Goal: Information Seeking & Learning: Compare options

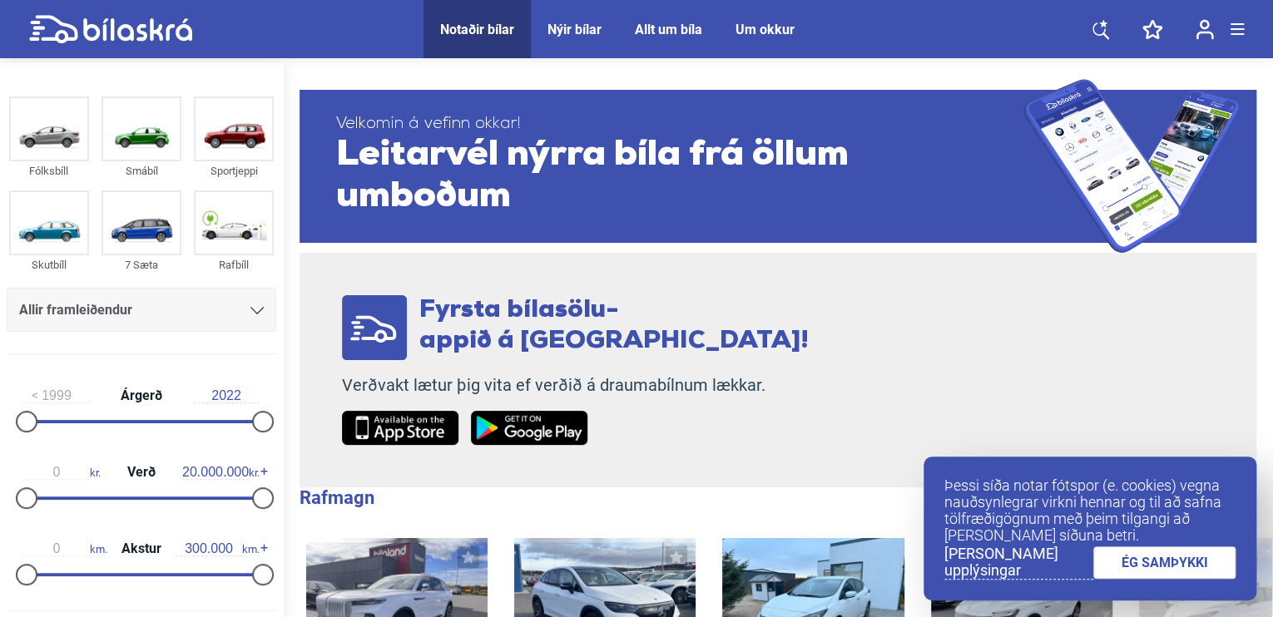
click at [1153, 565] on link "ÉG SAMÞYKKI" at bounding box center [1164, 563] width 143 height 32
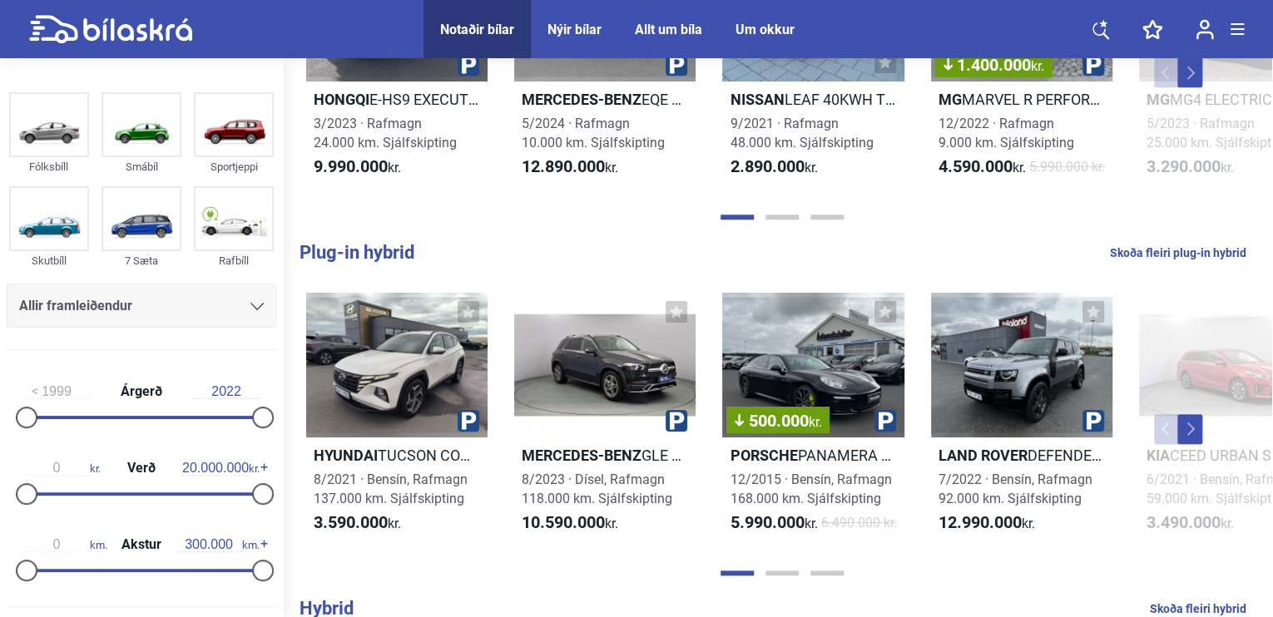
scroll to position [665, 0]
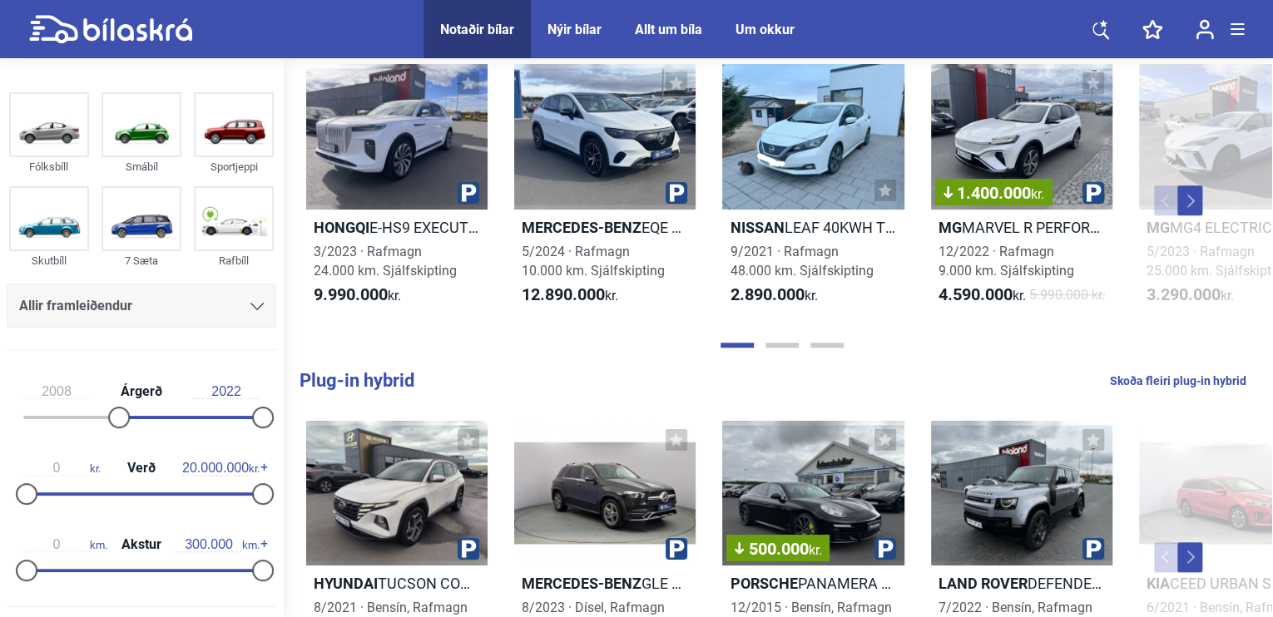
click at [116, 418] on div at bounding box center [188, 417] width 144 height 3
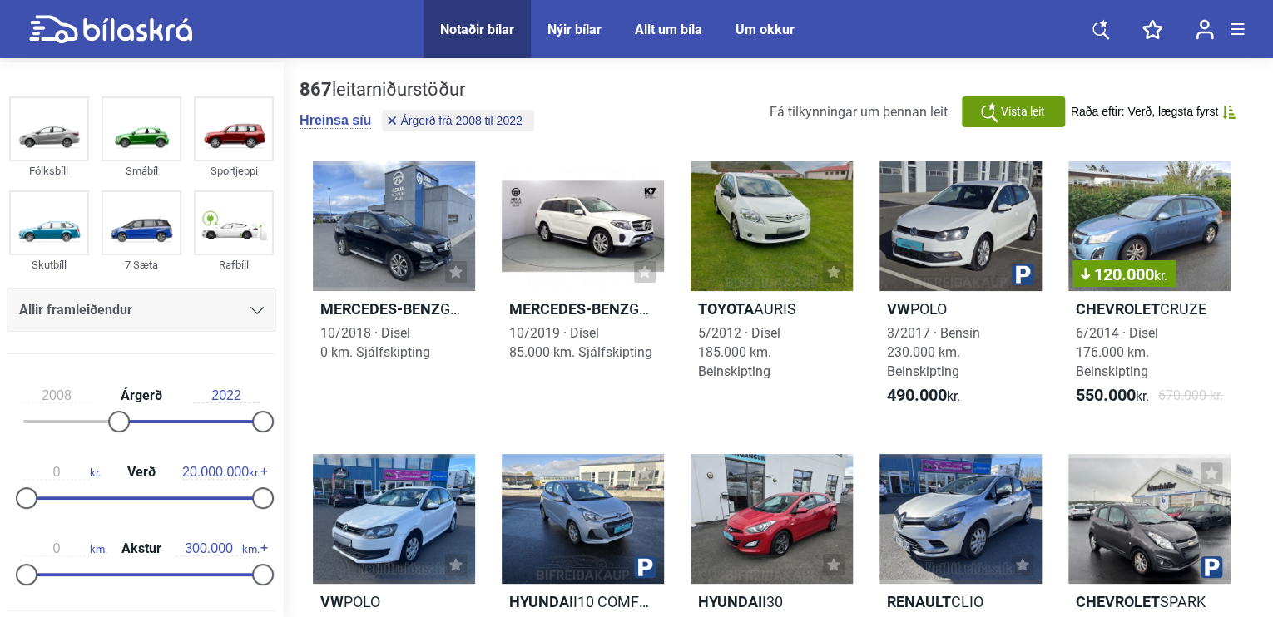
click at [181, 415] on div "2008 Árgerð 2022" at bounding box center [142, 406] width 270 height 77
click at [188, 420] on div at bounding box center [224, 421] width 72 height 3
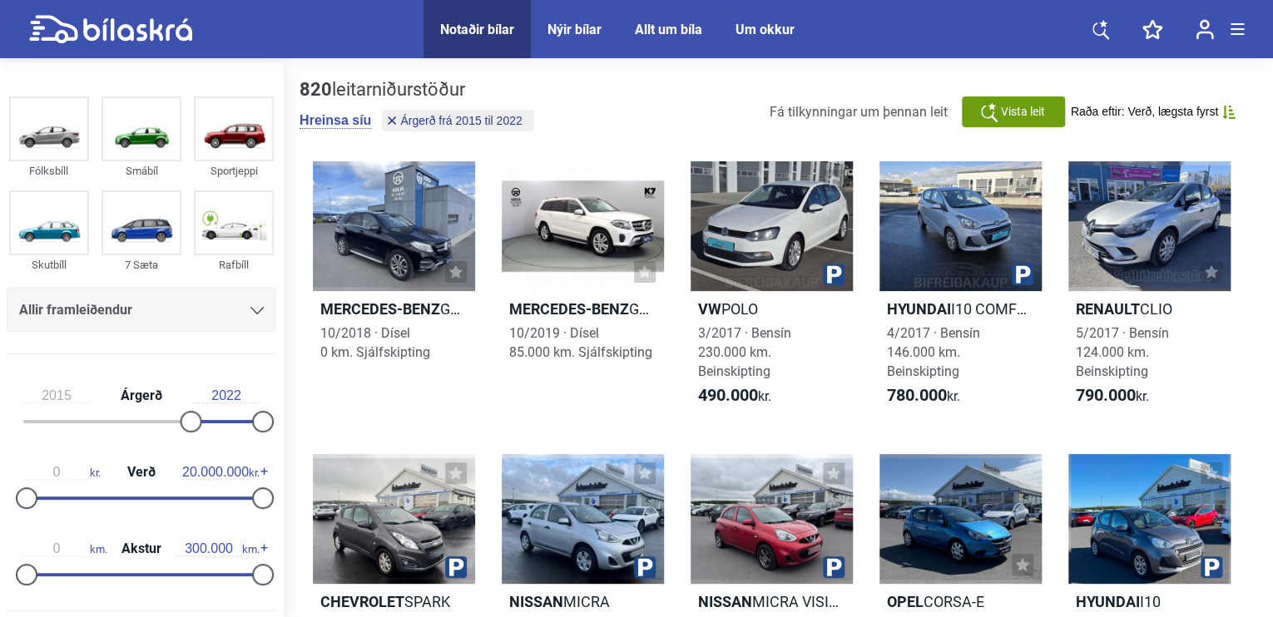
click at [93, 428] on div "2015 Árgerð 2022" at bounding box center [142, 406] width 270 height 77
click at [105, 418] on div "2015 Árgerð 2022" at bounding box center [142, 406] width 270 height 77
type input "2005"
drag, startPoint x: 185, startPoint y: 419, endPoint x: 80, endPoint y: 418, distance: 104.8
click at [80, 418] on div at bounding box center [88, 422] width 22 height 22
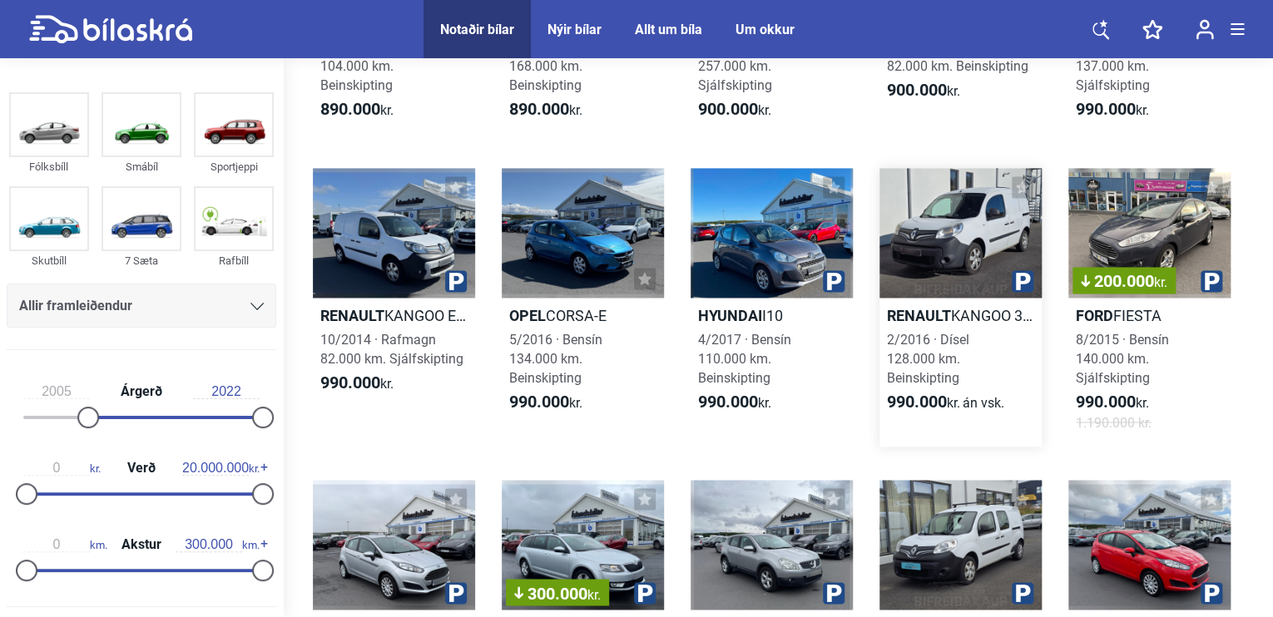
scroll to position [1248, 0]
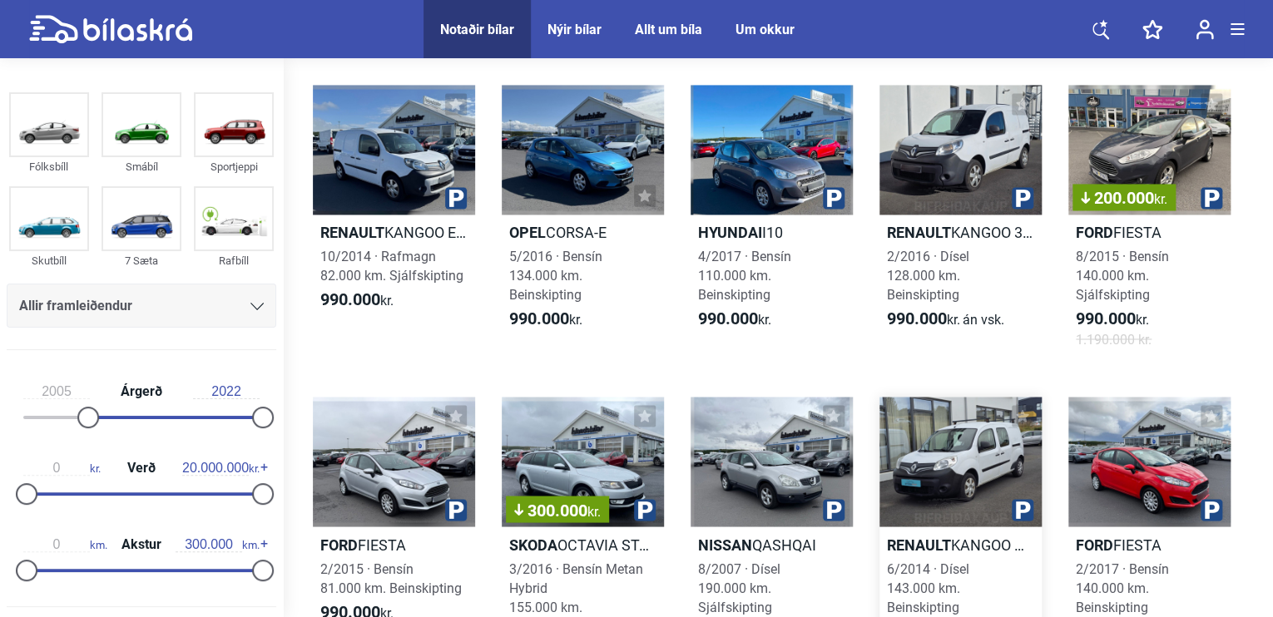
click at [950, 472] on div at bounding box center [960, 462] width 162 height 130
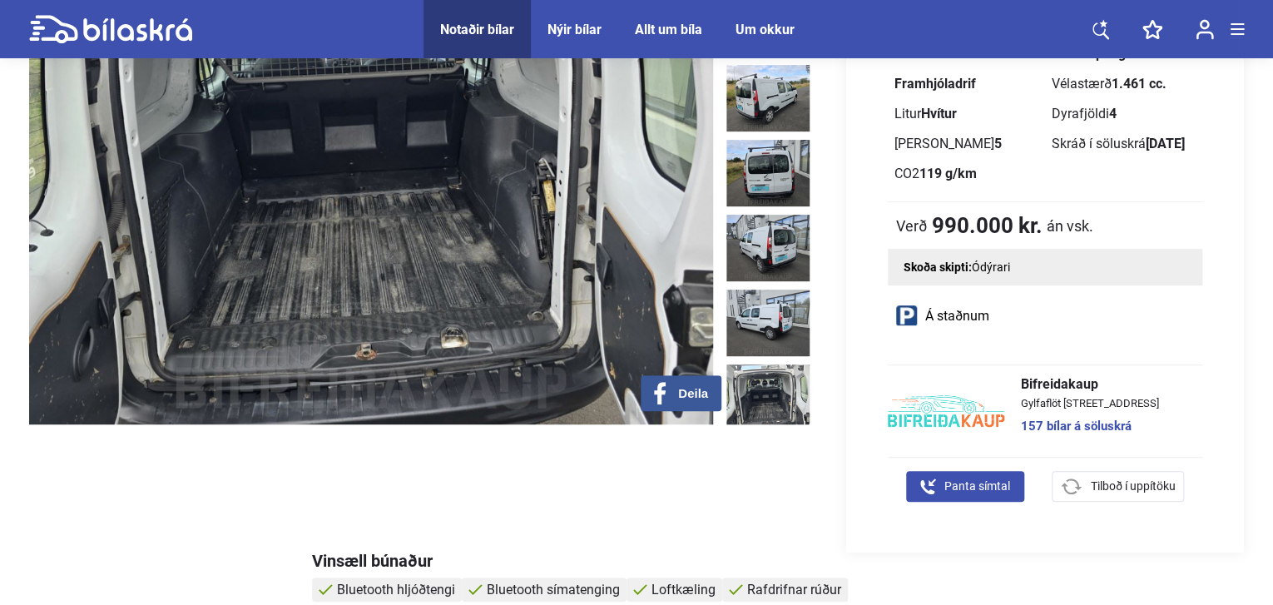
scroll to position [333, 0]
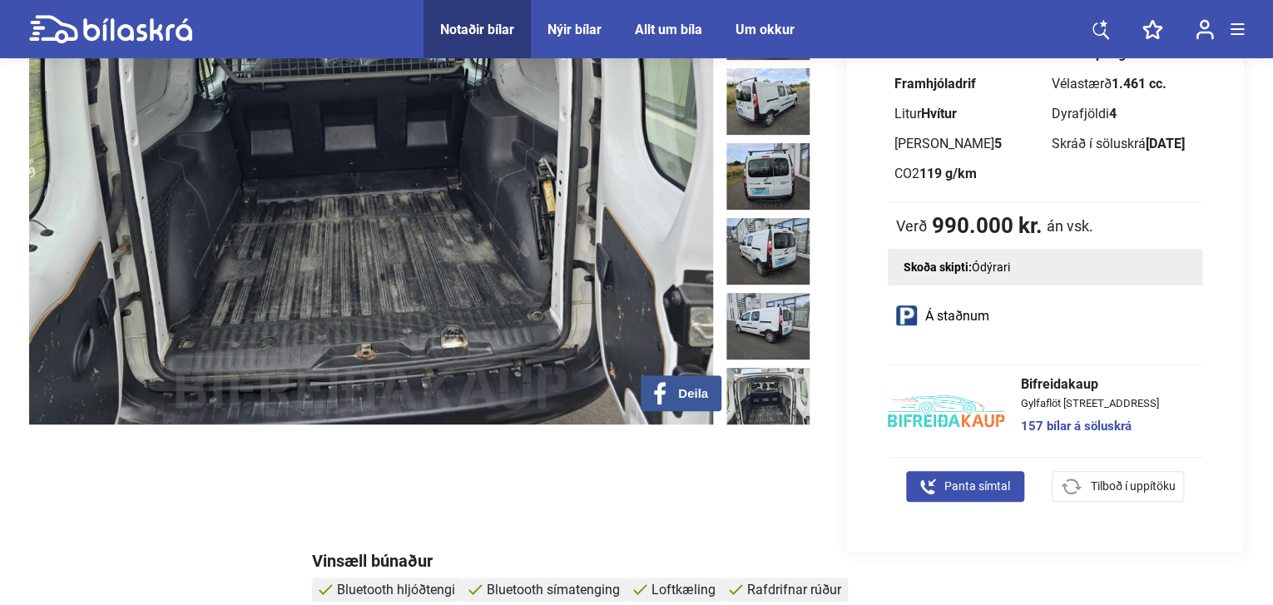
click at [774, 368] on img at bounding box center [767, 401] width 83 height 67
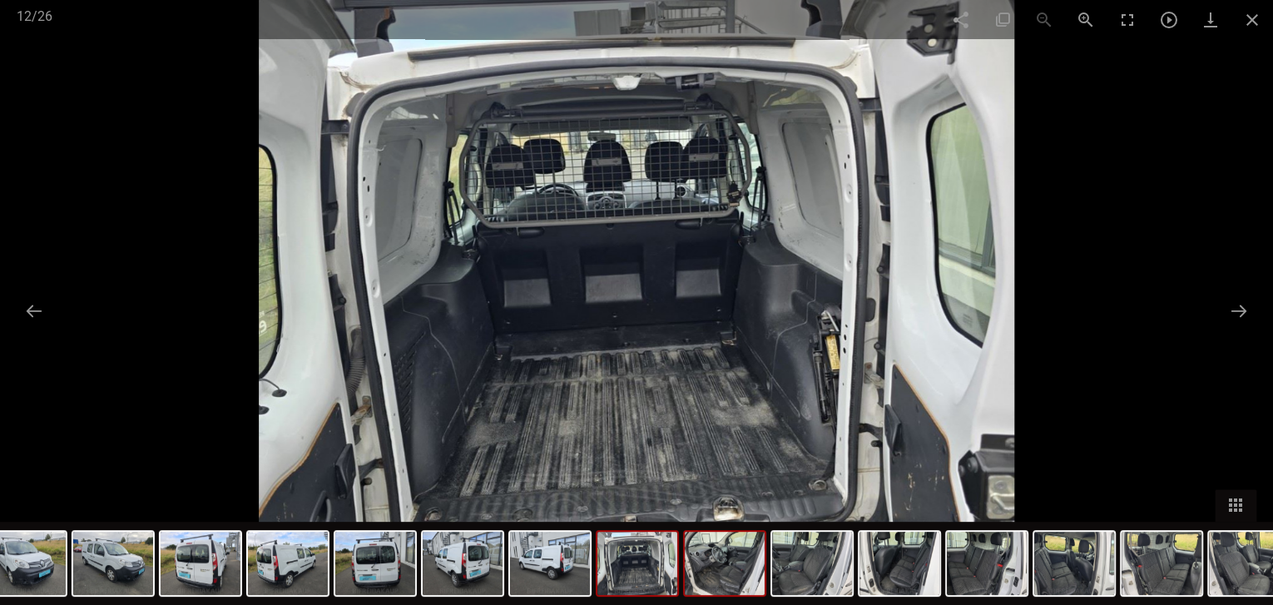
scroll to position [416, 0]
click at [730, 570] on img at bounding box center [725, 563] width 80 height 63
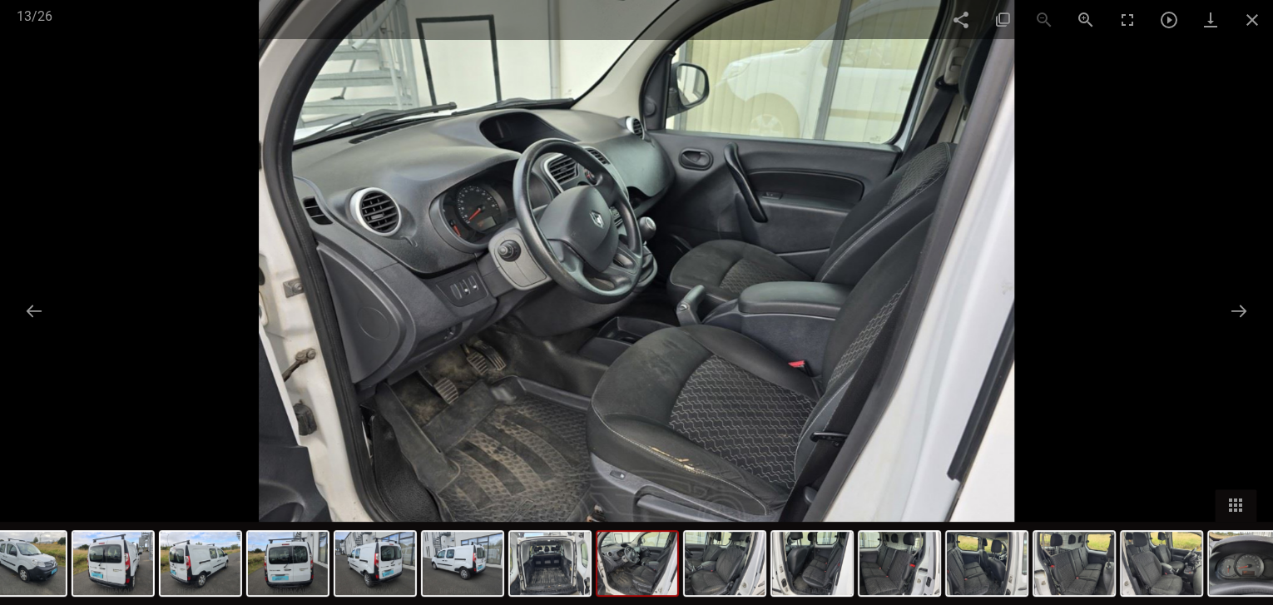
click at [632, 571] on img at bounding box center [637, 563] width 80 height 63
click at [719, 568] on img at bounding box center [725, 563] width 80 height 63
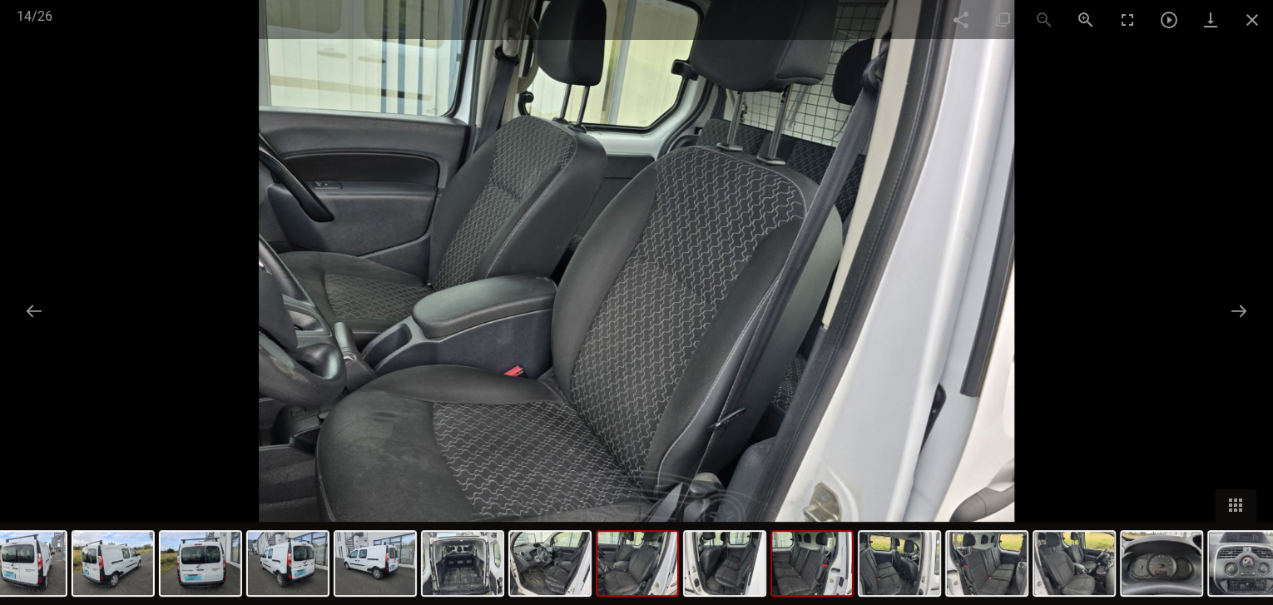
click at [782, 565] on img at bounding box center [812, 563] width 80 height 63
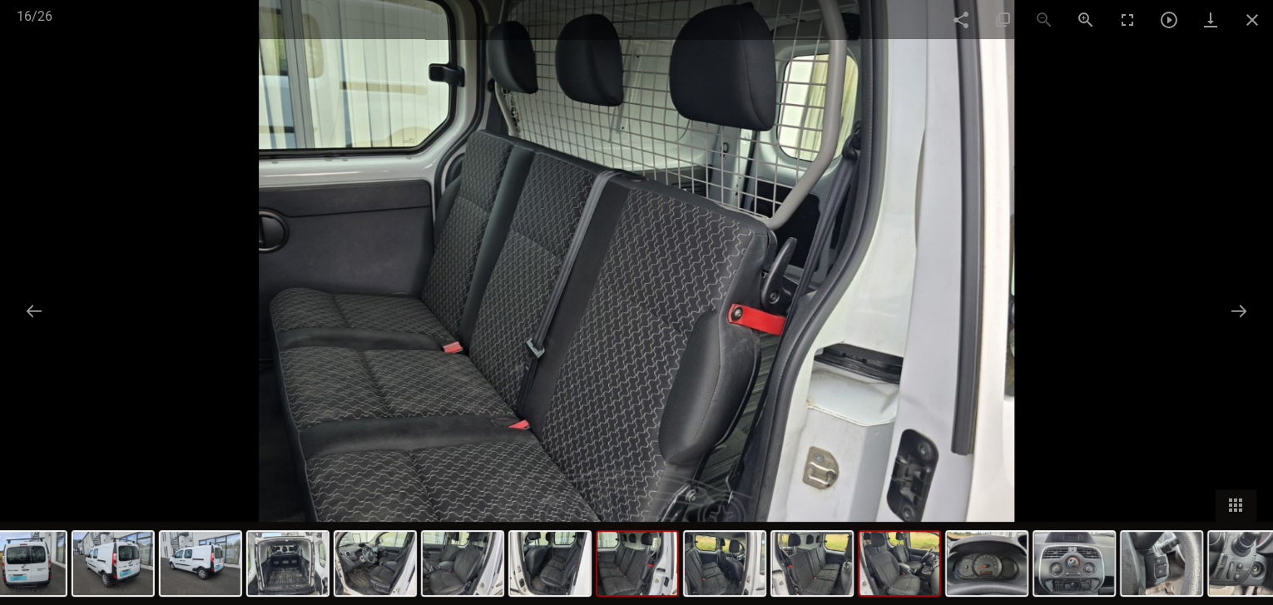
click at [876, 558] on img at bounding box center [899, 563] width 80 height 63
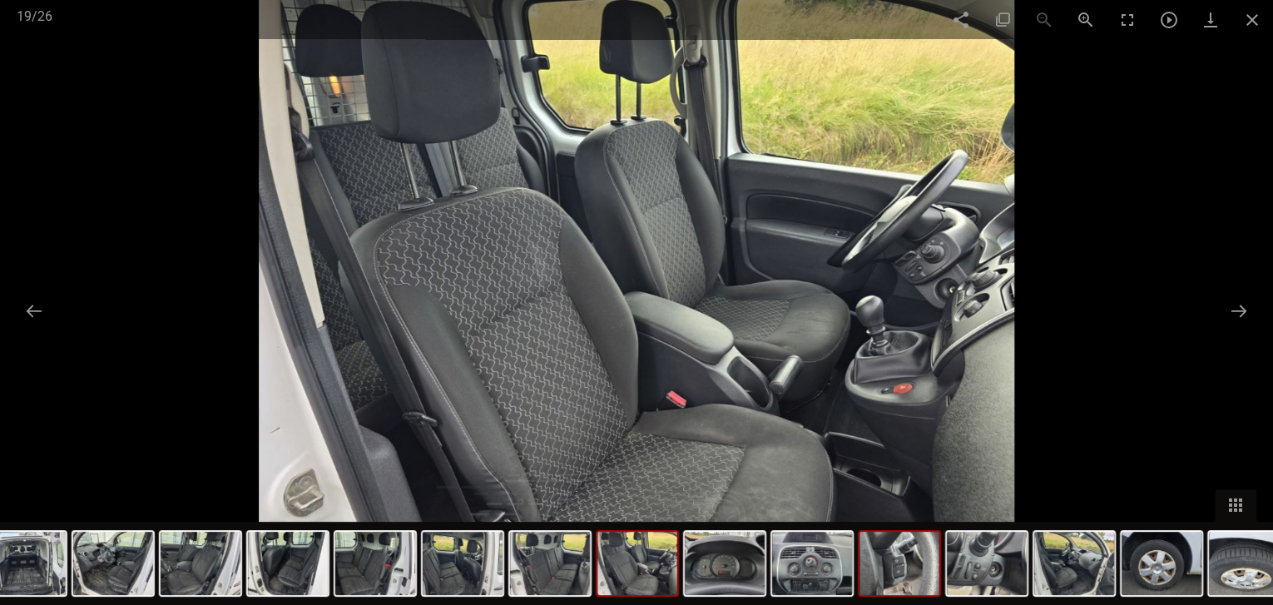
click at [910, 561] on img at bounding box center [899, 563] width 80 height 63
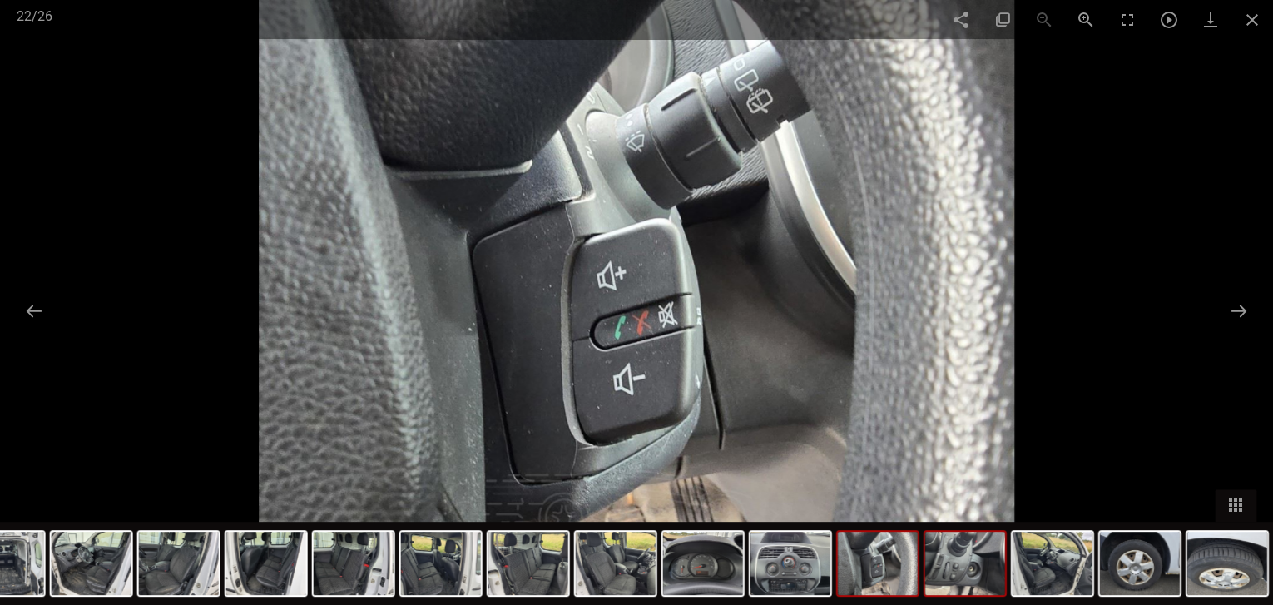
click at [940, 561] on img at bounding box center [965, 563] width 80 height 63
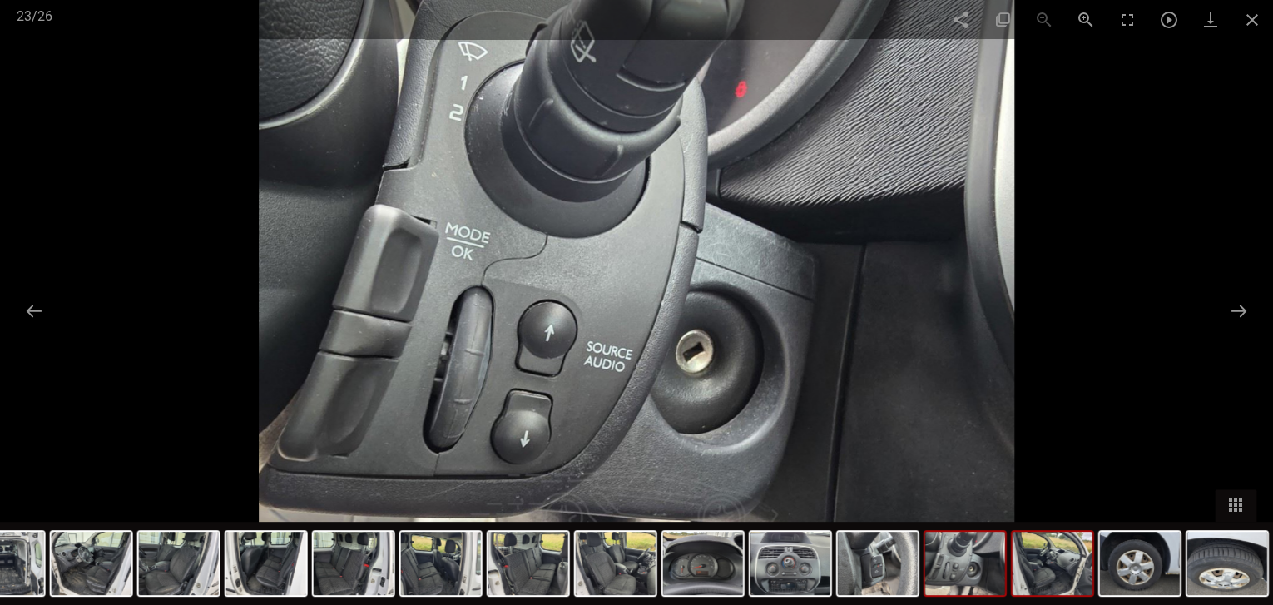
click at [1027, 561] on img at bounding box center [1052, 563] width 80 height 63
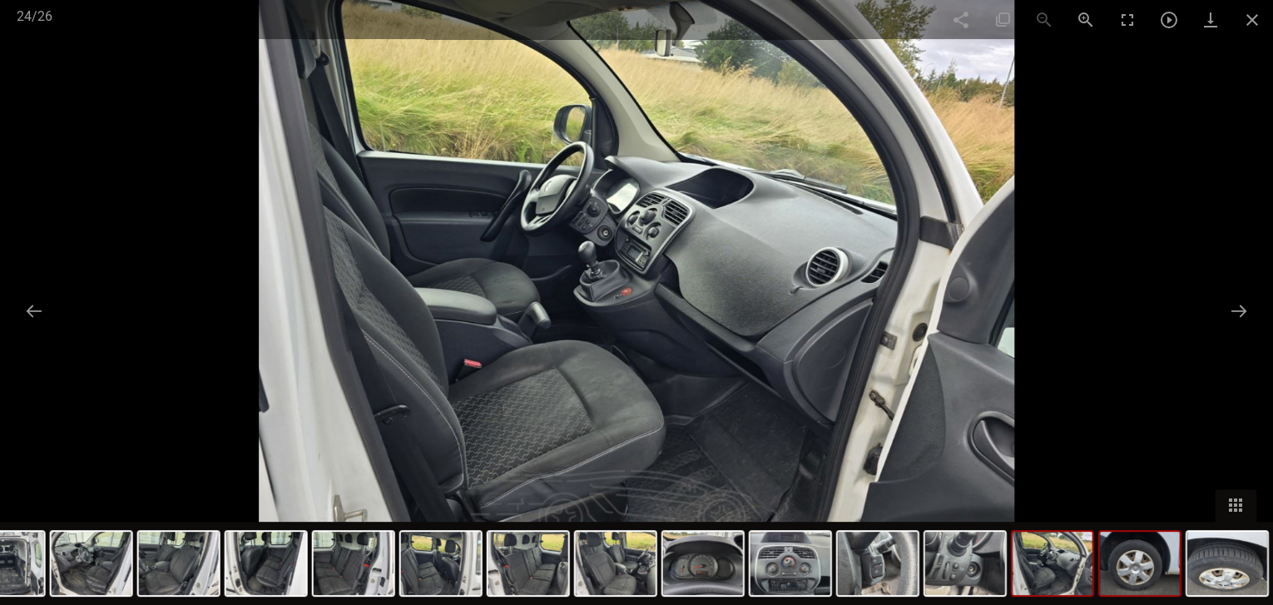
click at [1101, 561] on img at bounding box center [1140, 563] width 80 height 63
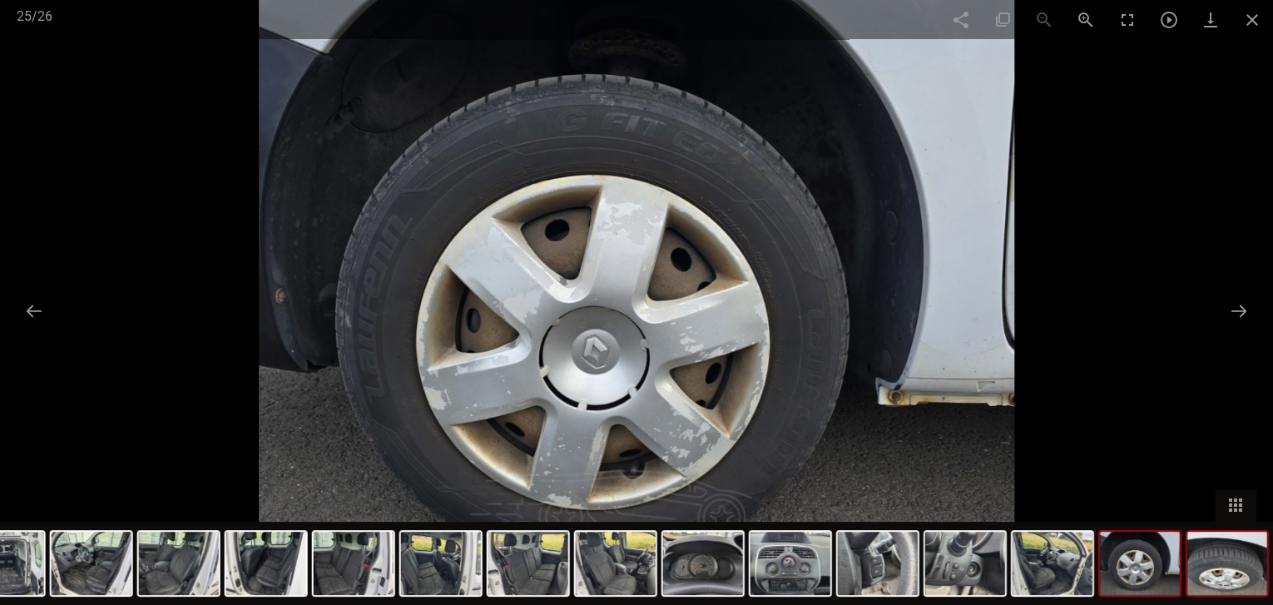
click at [1203, 577] on img at bounding box center [1227, 563] width 80 height 63
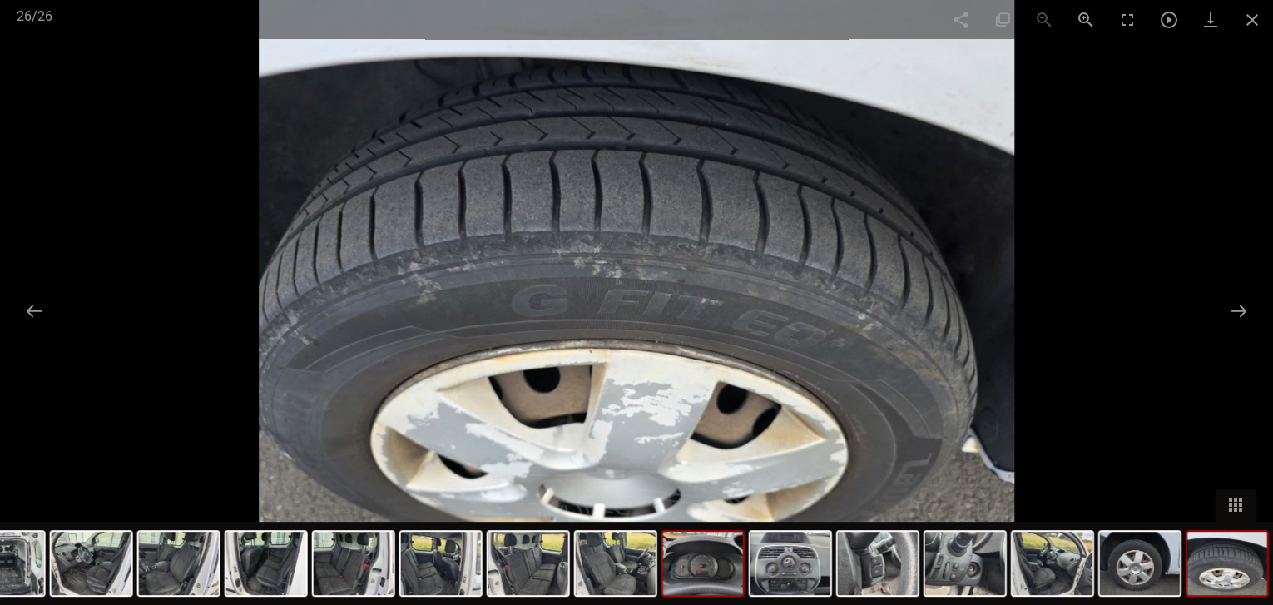
click at [733, 573] on img at bounding box center [703, 563] width 80 height 63
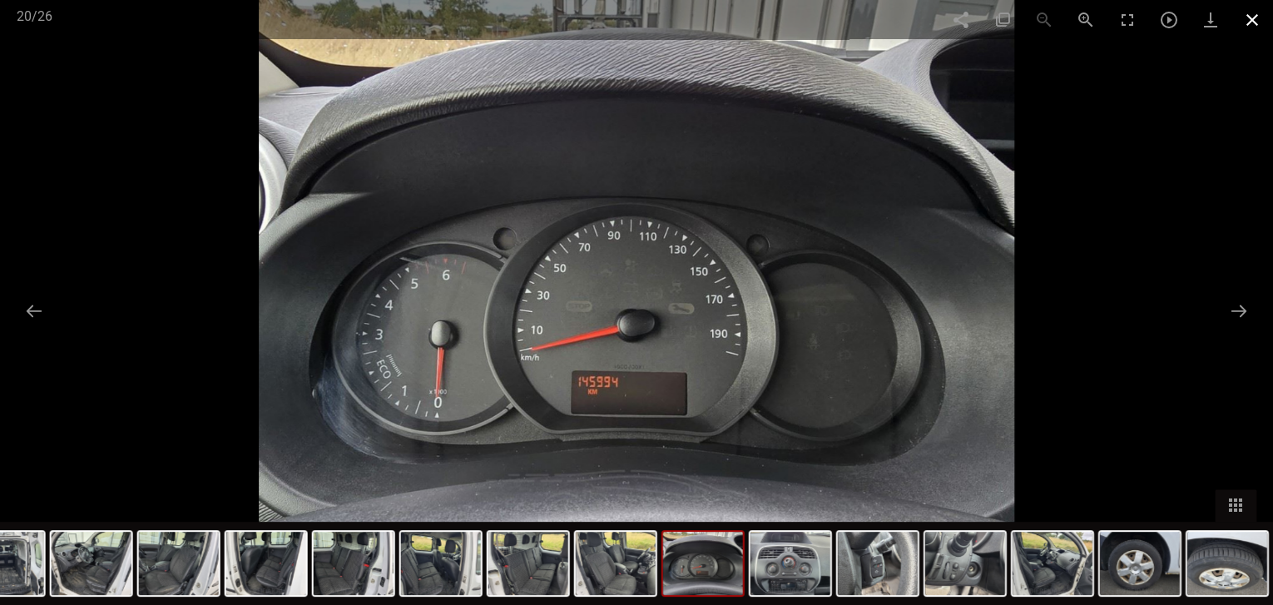
click at [1256, 16] on span at bounding box center [1252, 19] width 42 height 39
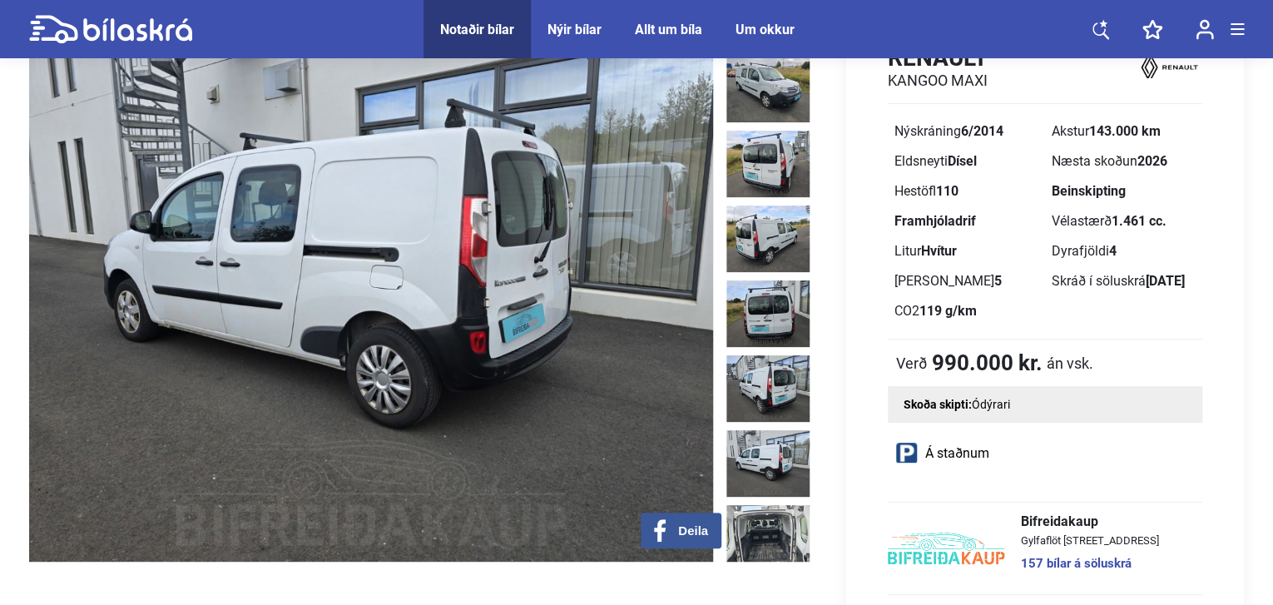
scroll to position [83, 0]
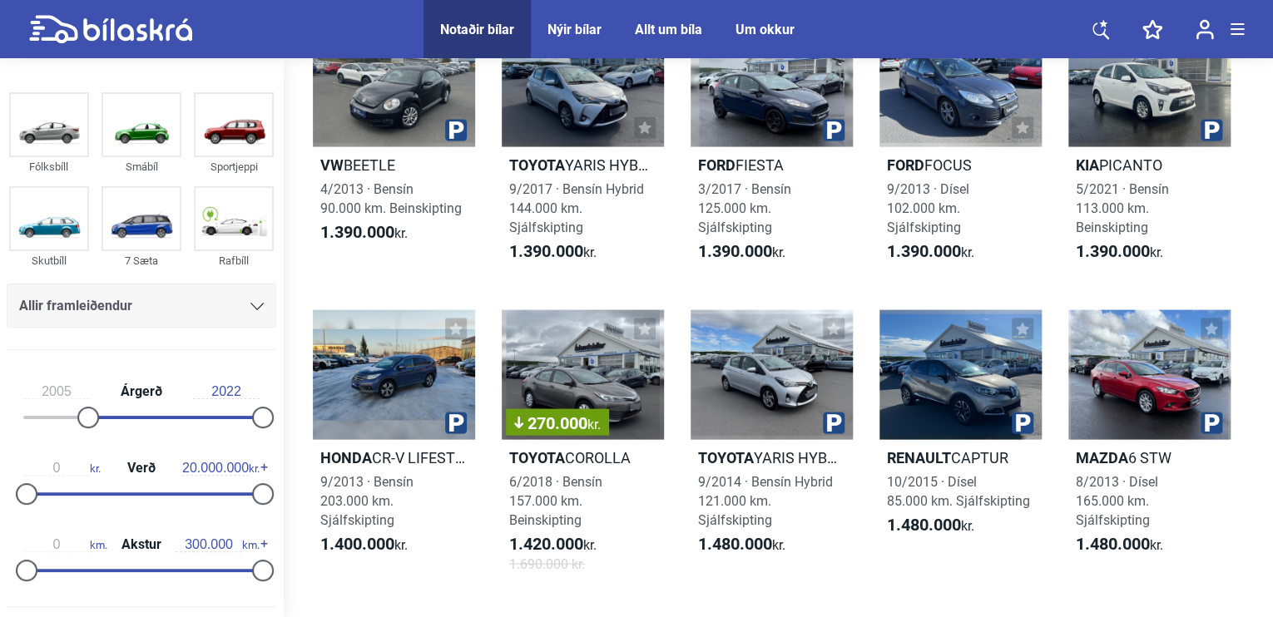
scroll to position [4825, 0]
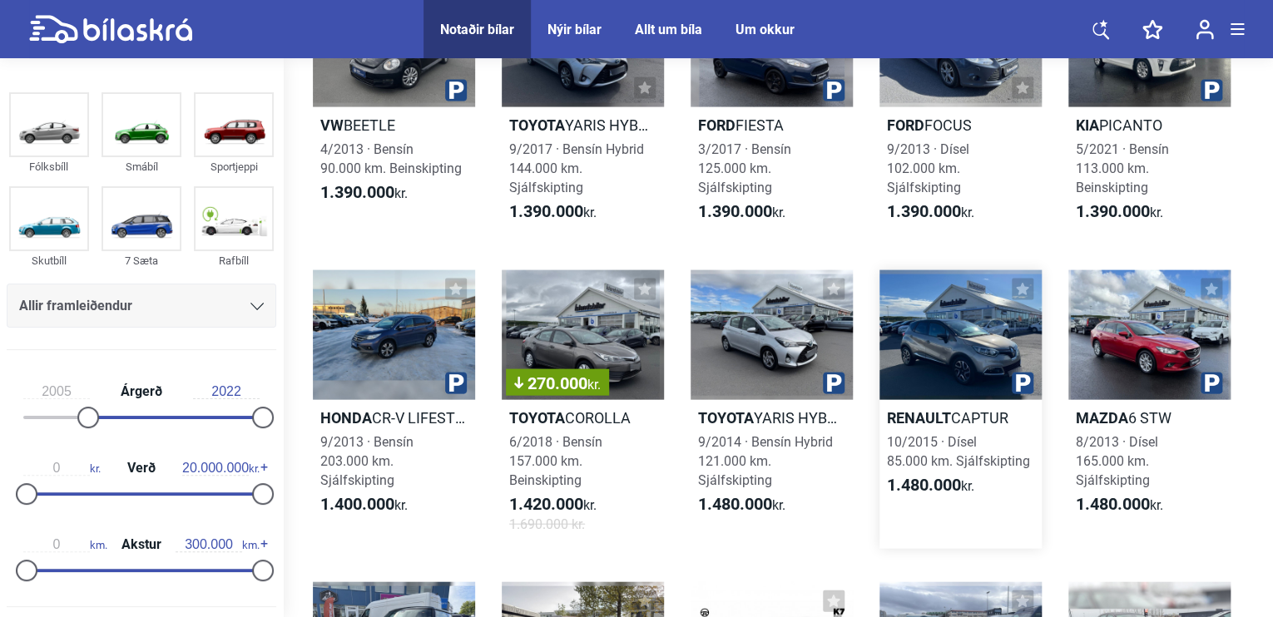
click at [982, 354] on div at bounding box center [960, 335] width 162 height 130
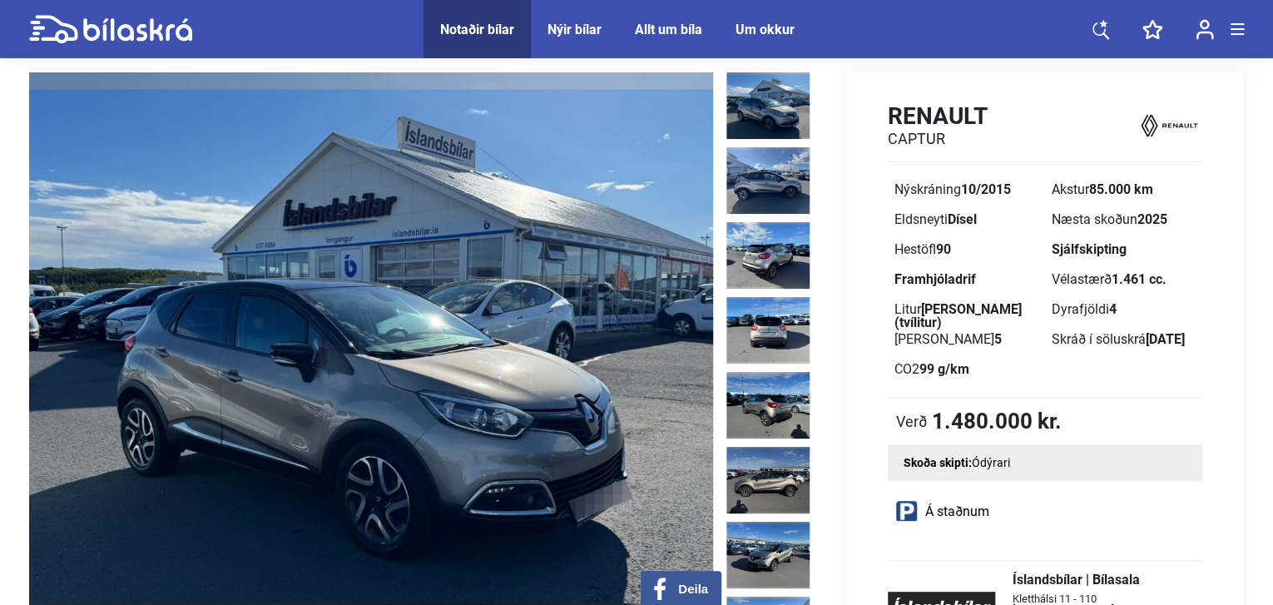
scroll to position [83, 0]
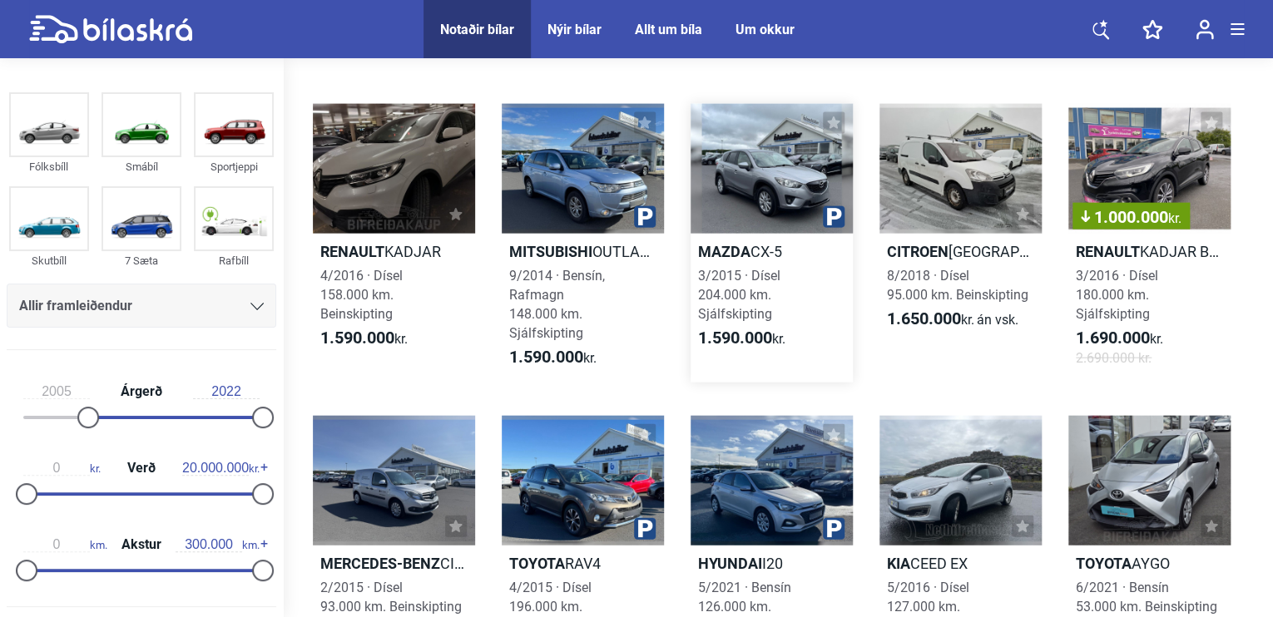
scroll to position [5074, 0]
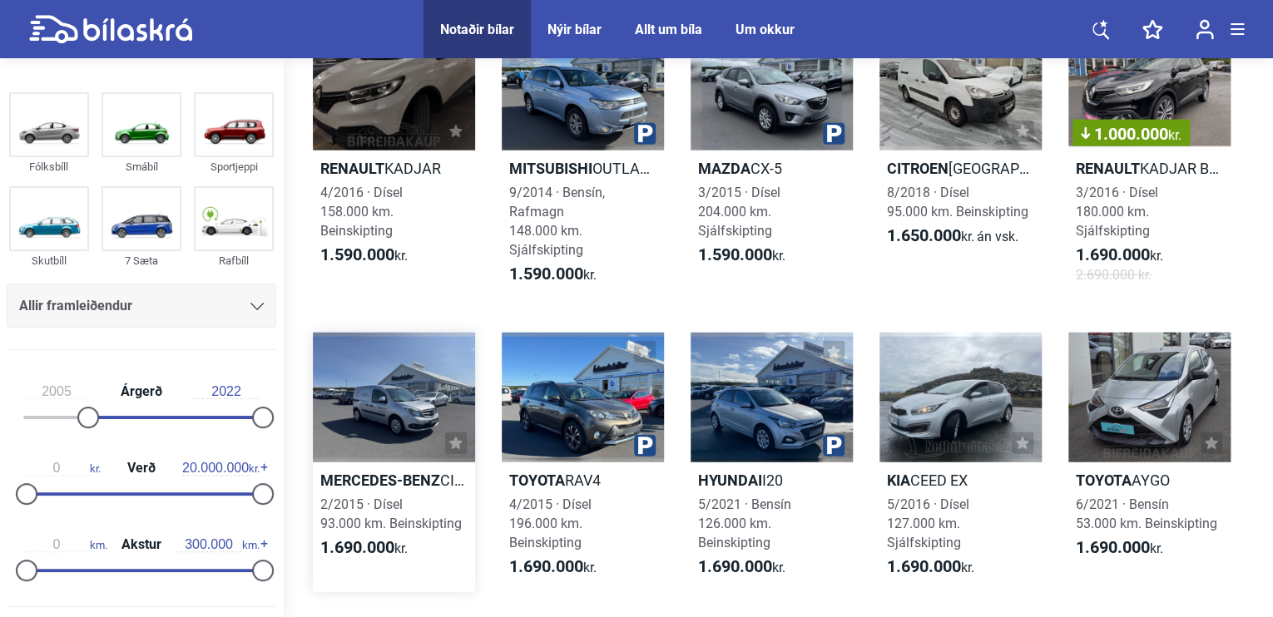
click at [383, 418] on div at bounding box center [394, 398] width 162 height 130
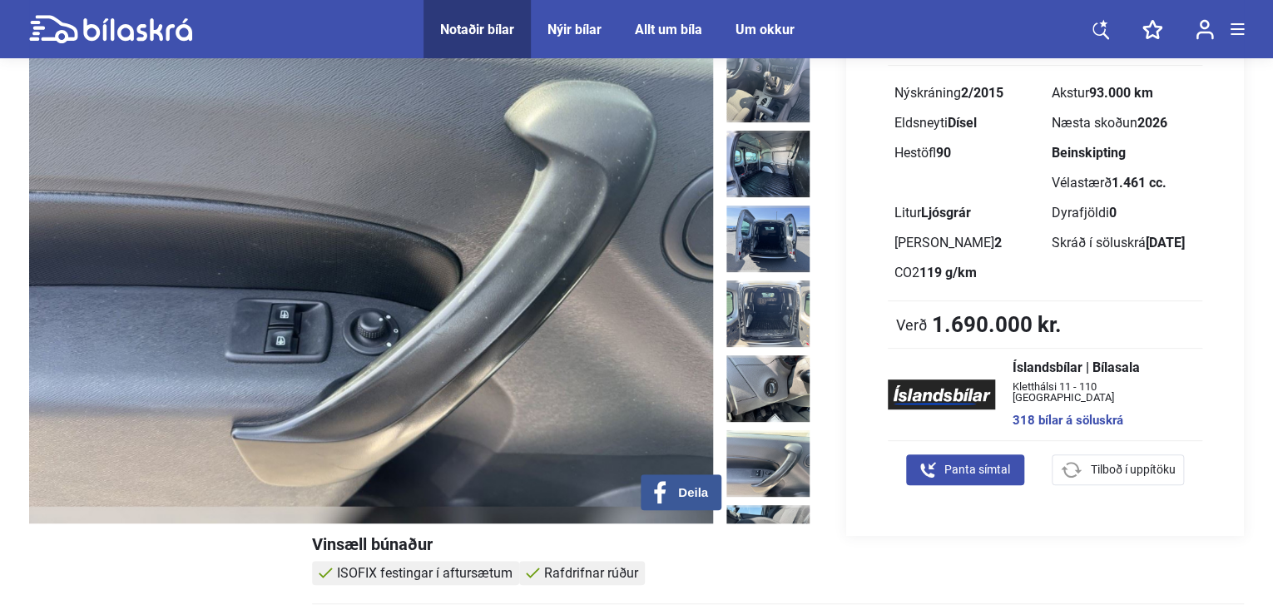
scroll to position [166, 0]
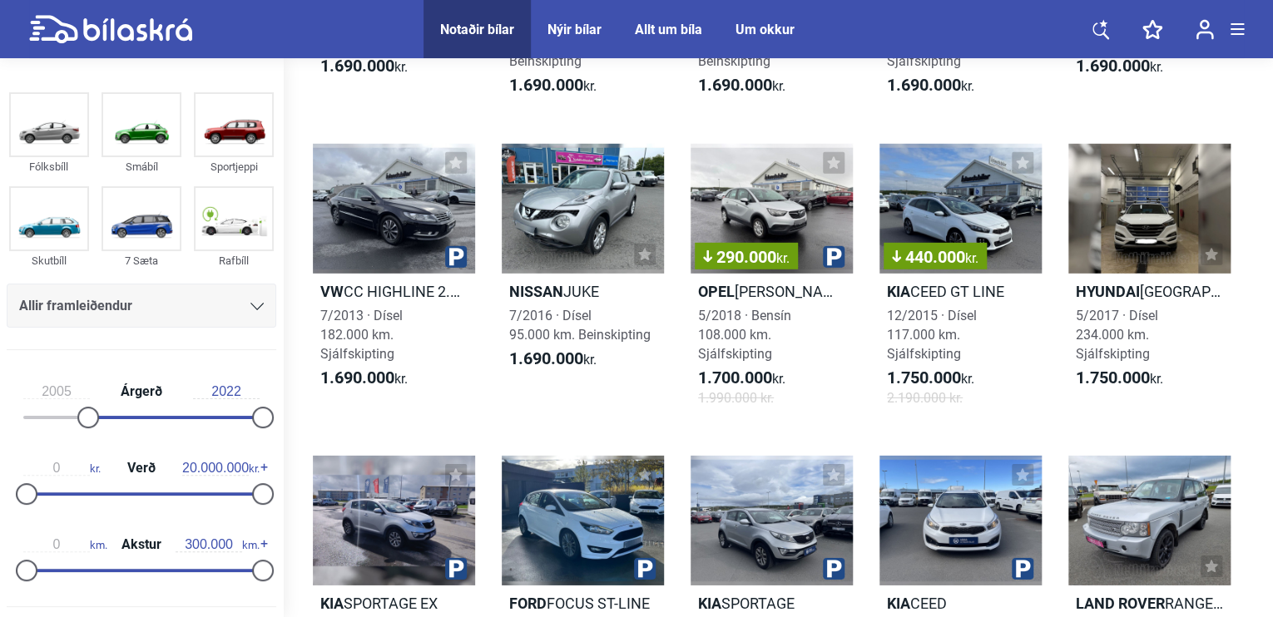
scroll to position [5646, 0]
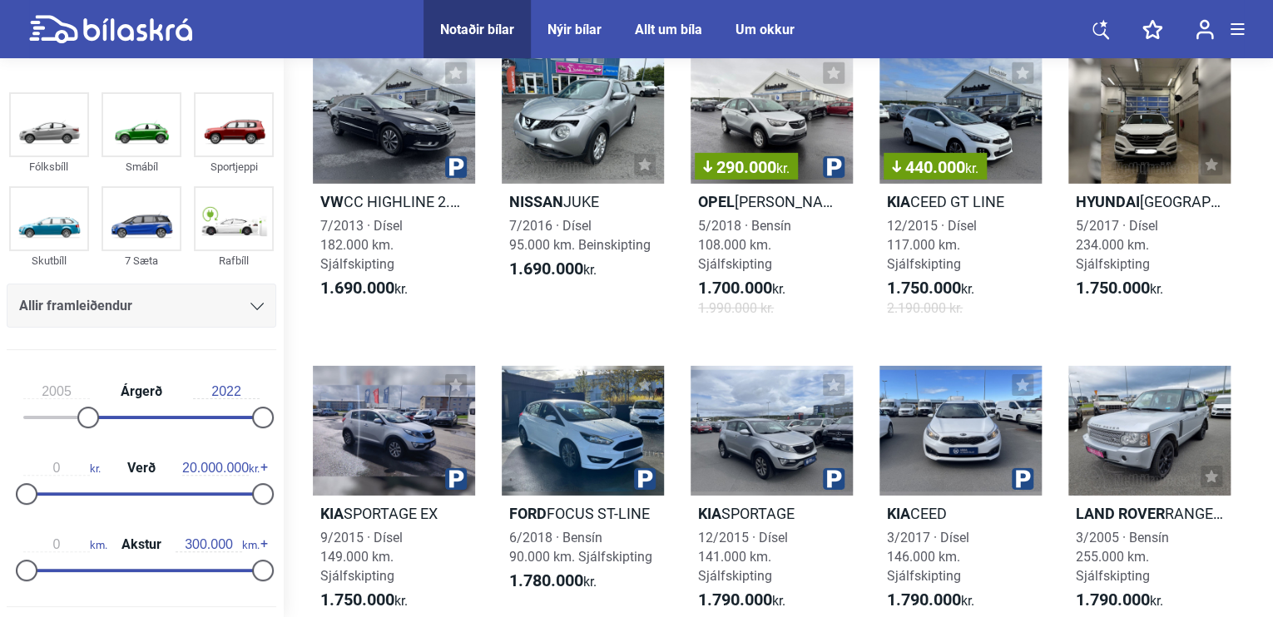
click at [1164, 448] on div at bounding box center [1149, 431] width 162 height 130
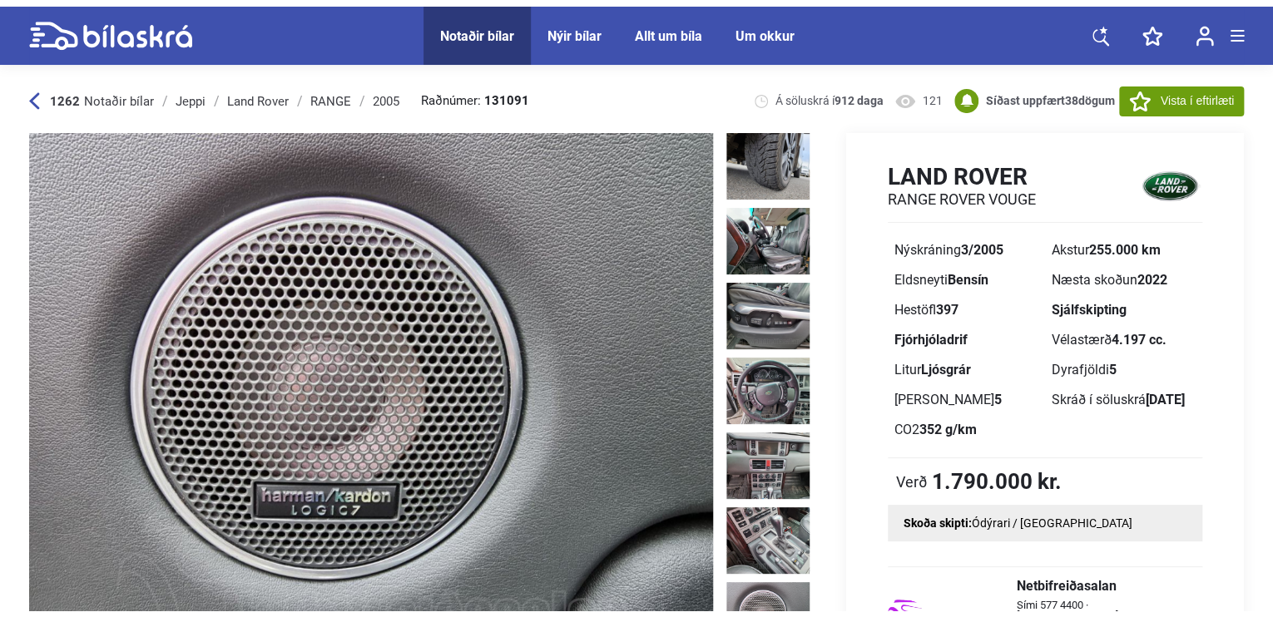
scroll to position [832, 0]
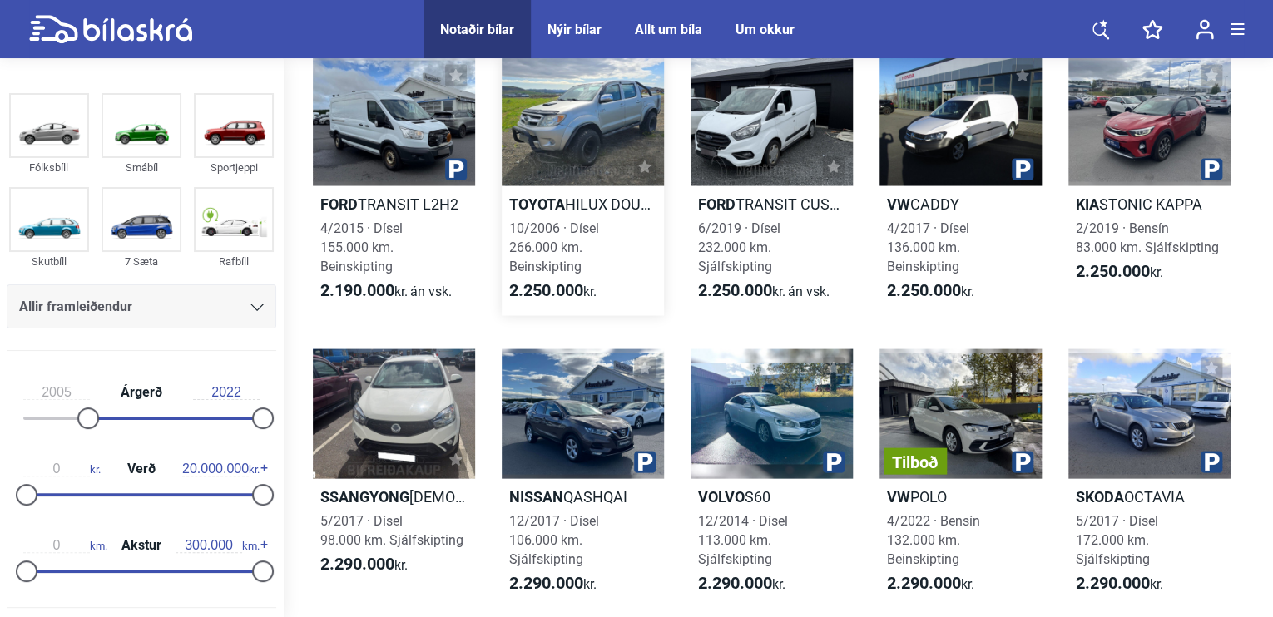
scroll to position [11103, 0]
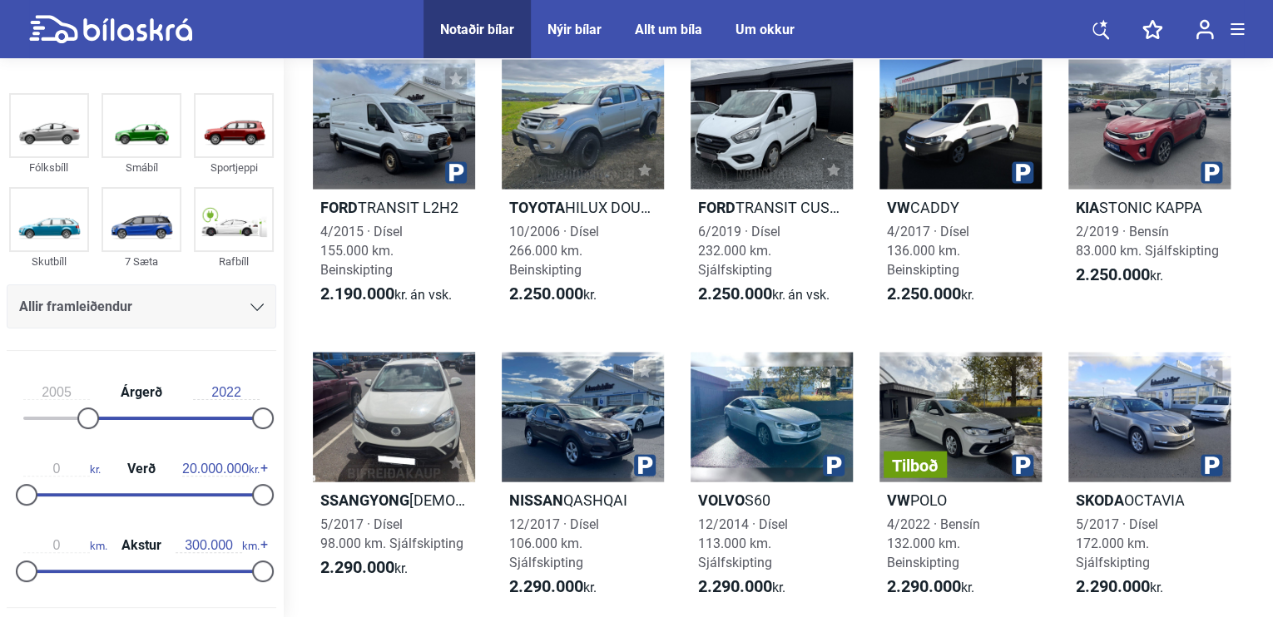
click at [1234, 23] on button at bounding box center [1236, 29] width 13 height 25
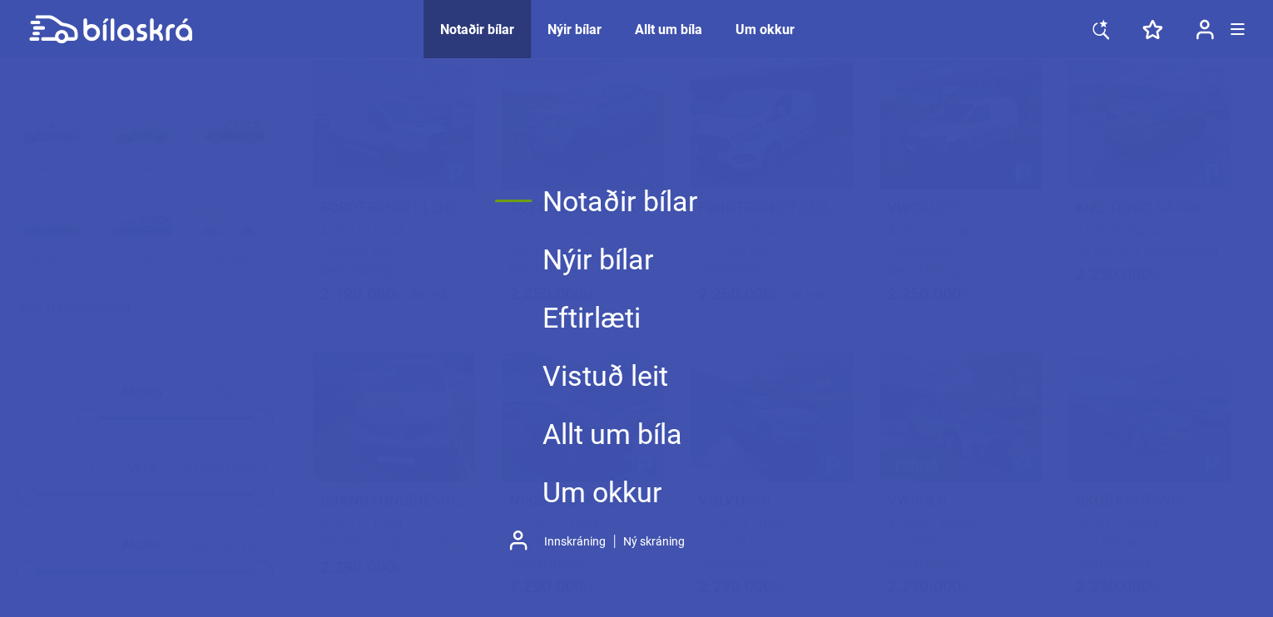
click at [297, 193] on div "Notaðir bílar Nýir bílar Eftirlæti Vistuð leit Allt um bíla Um okkur Innskránin…" at bounding box center [636, 366] width 1273 height 617
click at [504, 29] on div "Notaðir bílar" at bounding box center [477, 30] width 74 height 16
type input "1999"
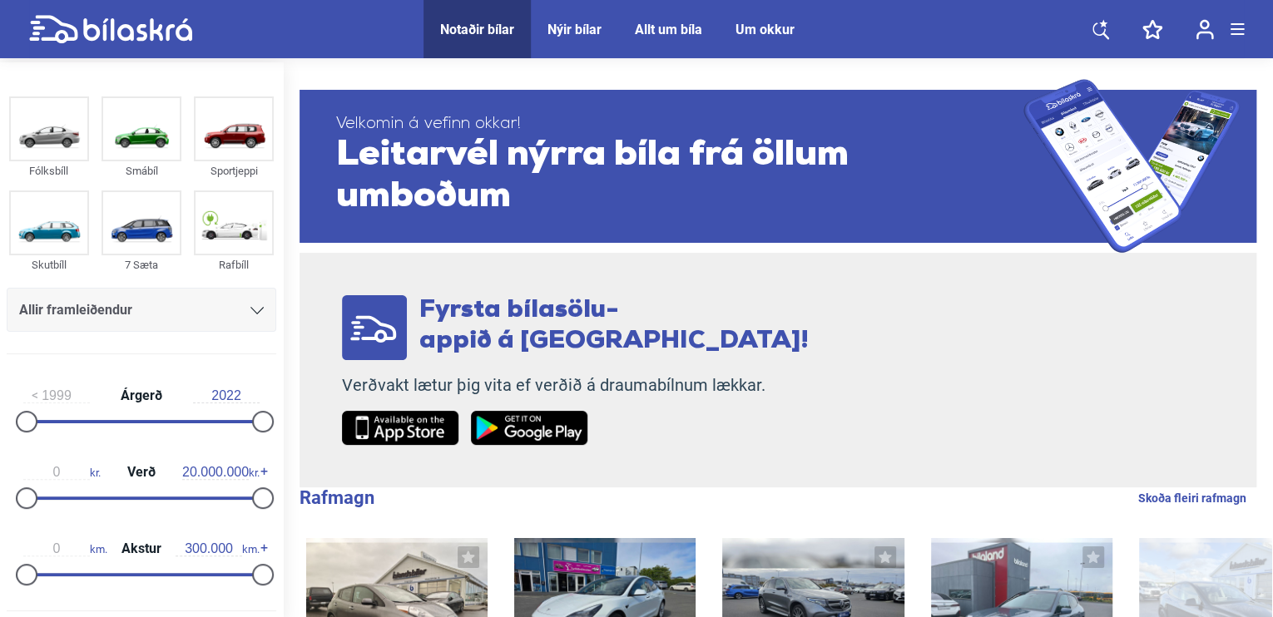
click at [250, 309] on icon at bounding box center [256, 310] width 13 height 7
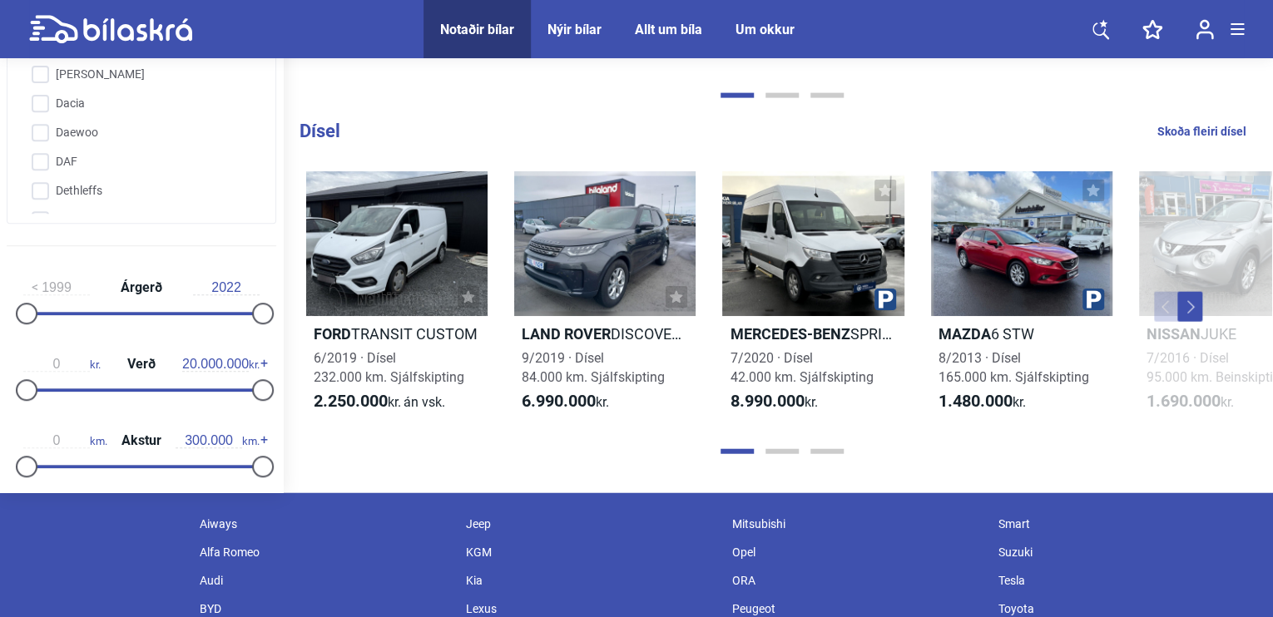
scroll to position [2080, 0]
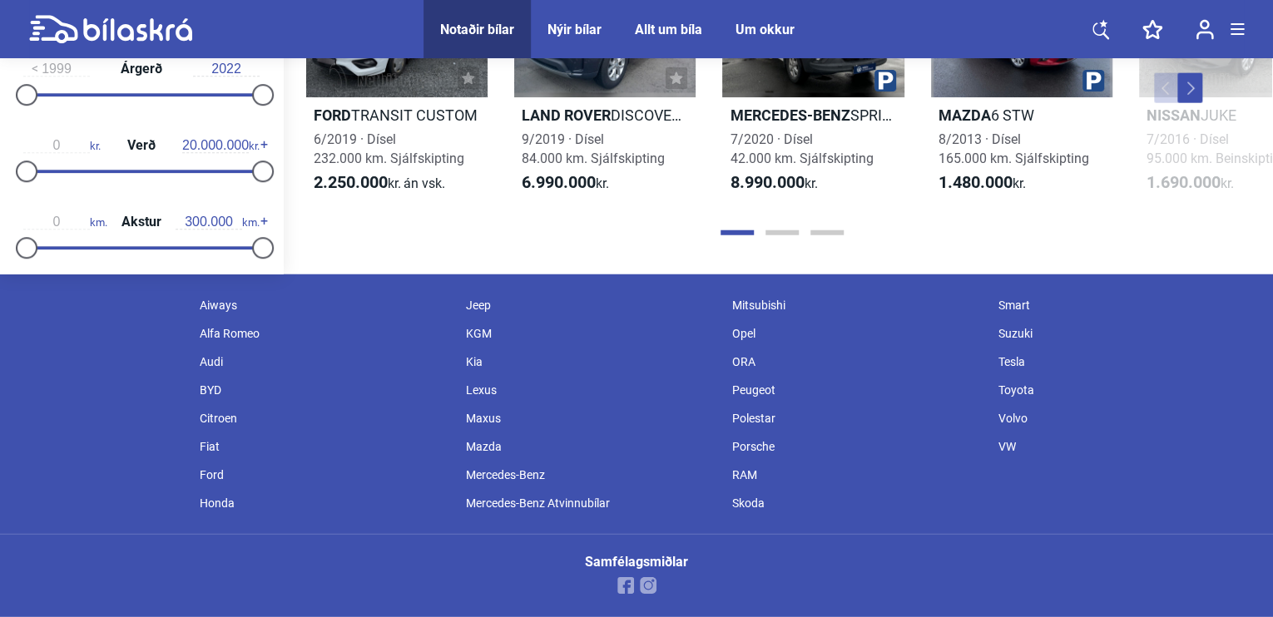
click at [771, 242] on div "Ford TRANSIT CUSTOM 6/2019 · Dísel 232.000 km. Sjálfskipting 2.250.000 kr. Land…" at bounding box center [777, 89] width 987 height 306
click at [772, 241] on div at bounding box center [782, 233] width 978 height 17
click at [774, 235] on button "Page 2" at bounding box center [781, 232] width 33 height 5
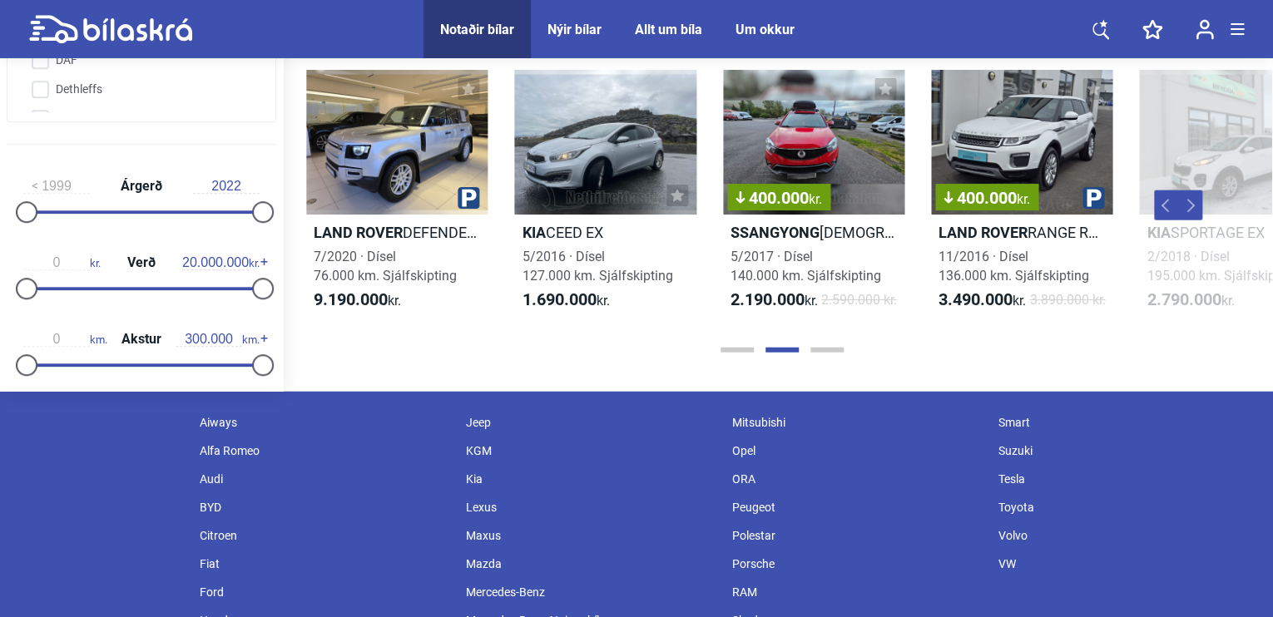
scroll to position [1913, 0]
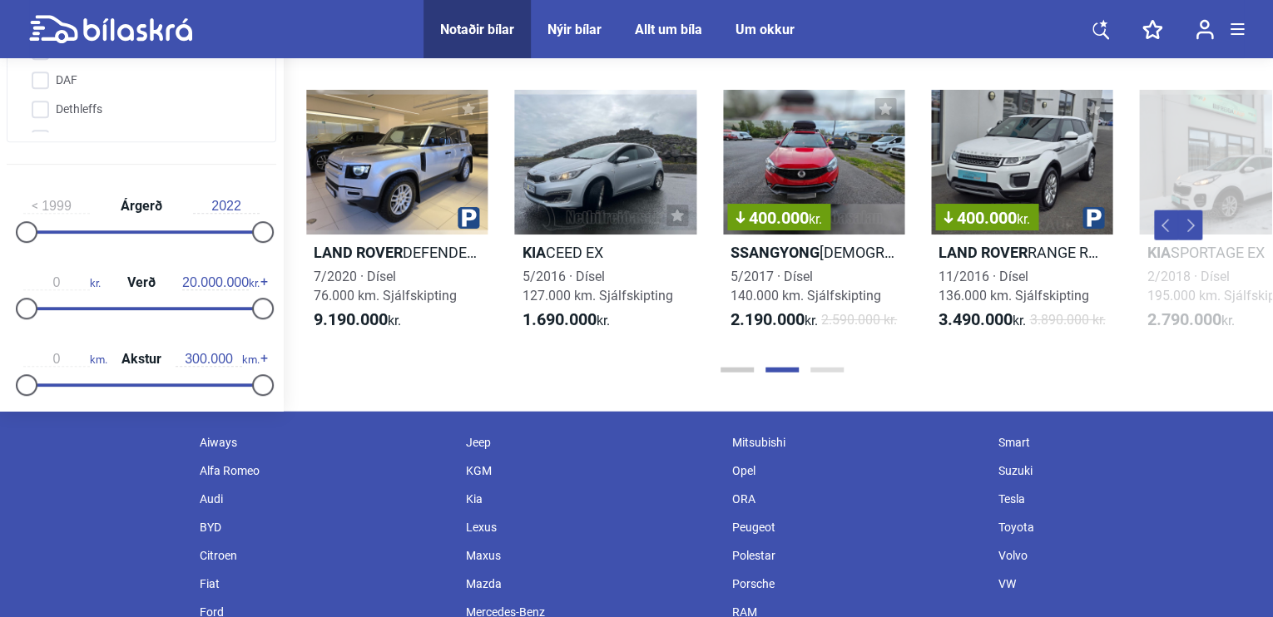
click at [822, 373] on button "Page 3" at bounding box center [826, 370] width 33 height 5
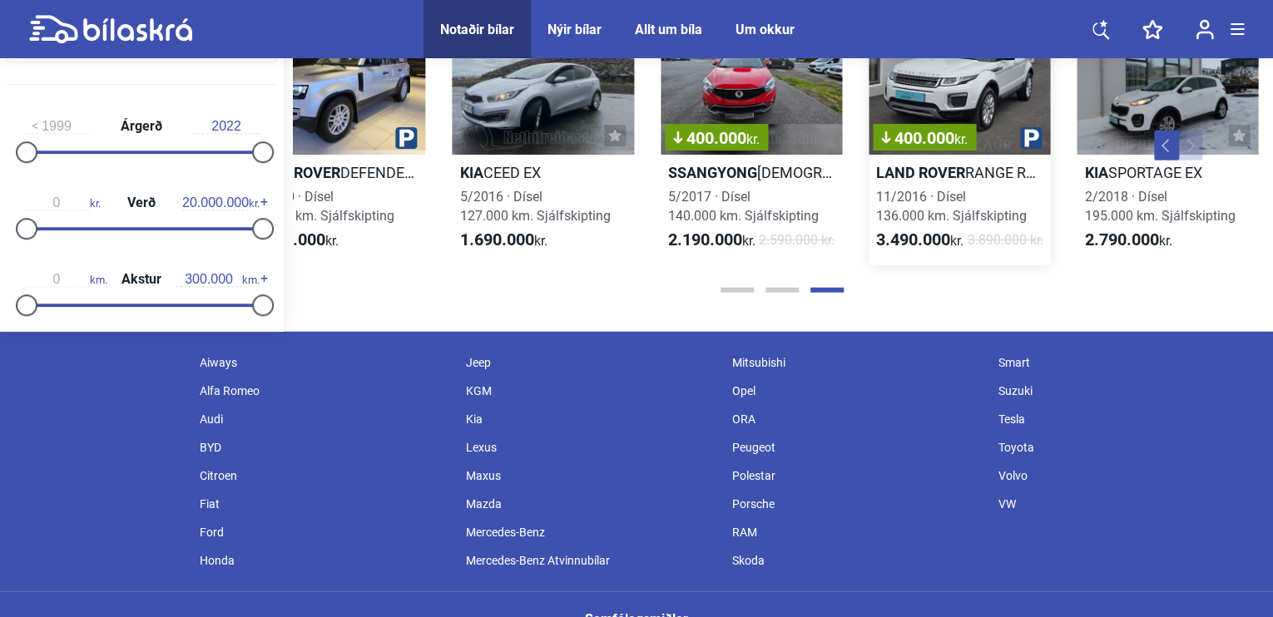
scroll to position [2080, 0]
